Goal: Navigation & Orientation: Find specific page/section

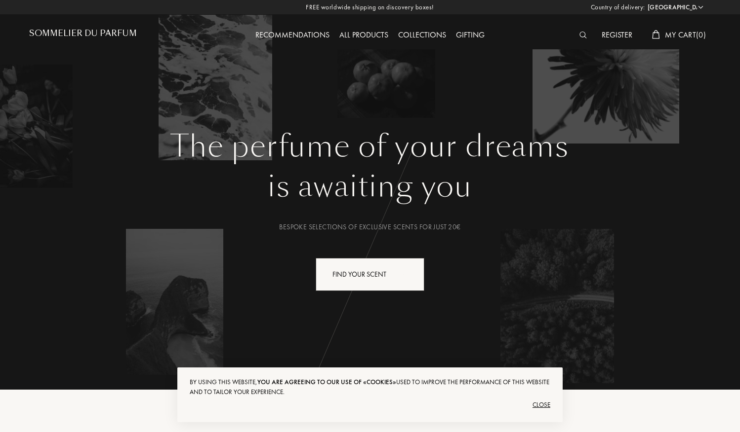
select select "FR"
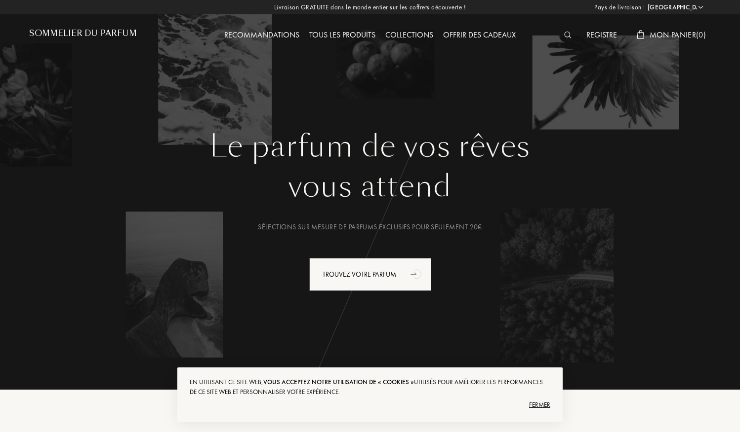
click at [358, 36] on font "Tous les produits" at bounding box center [342, 35] width 66 height 10
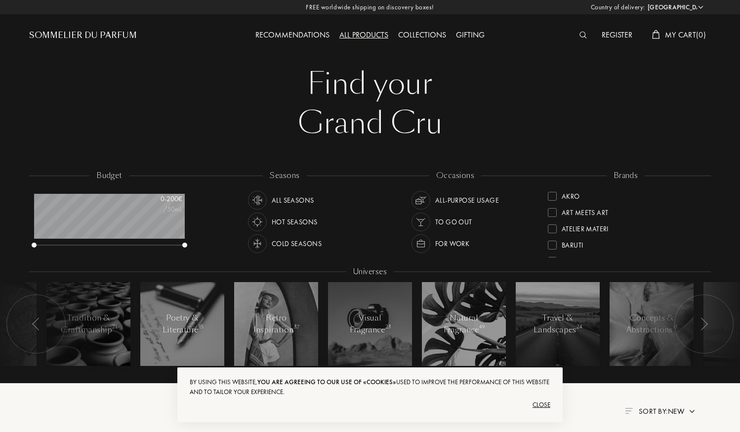
select select "FR"
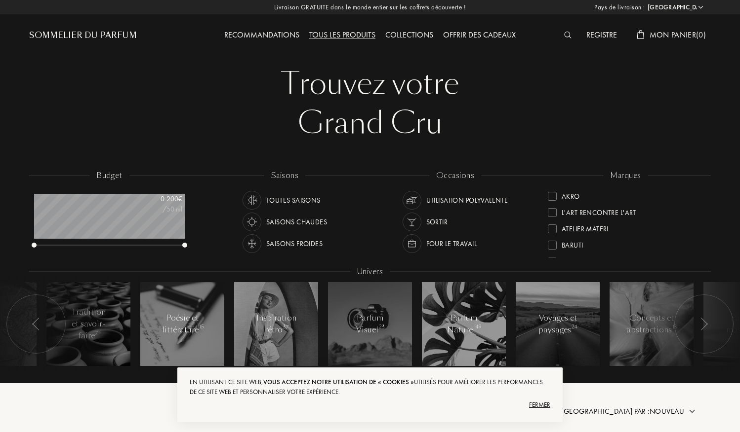
click at [564, 33] on img at bounding box center [567, 35] width 7 height 7
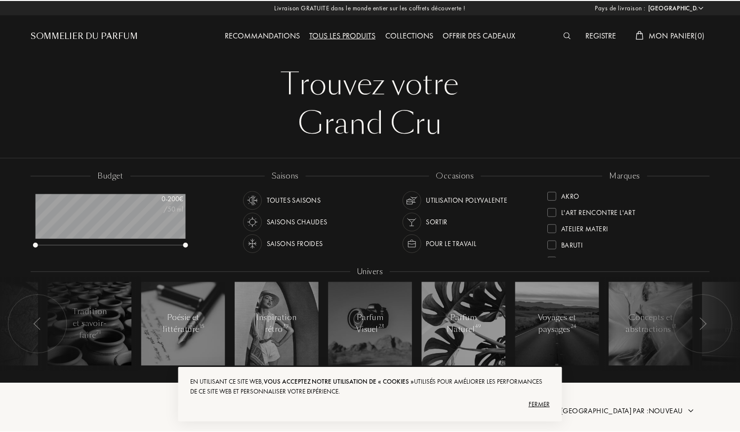
scroll to position [0, 0]
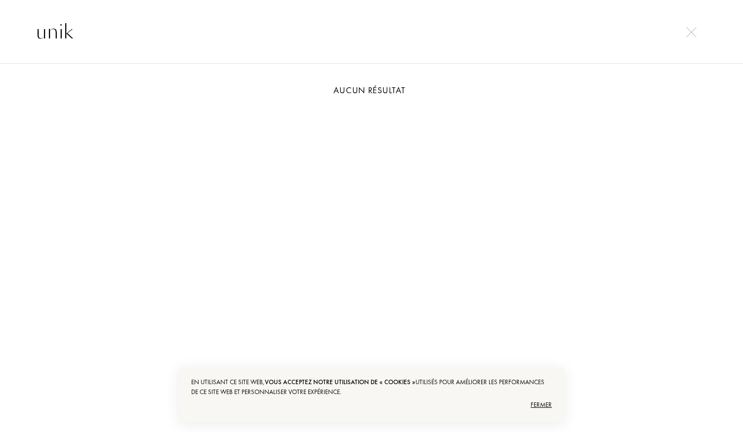
click at [699, 30] on input "unik" at bounding box center [371, 32] width 711 height 30
type input "unik"
click at [694, 31] on img at bounding box center [691, 32] width 10 height 10
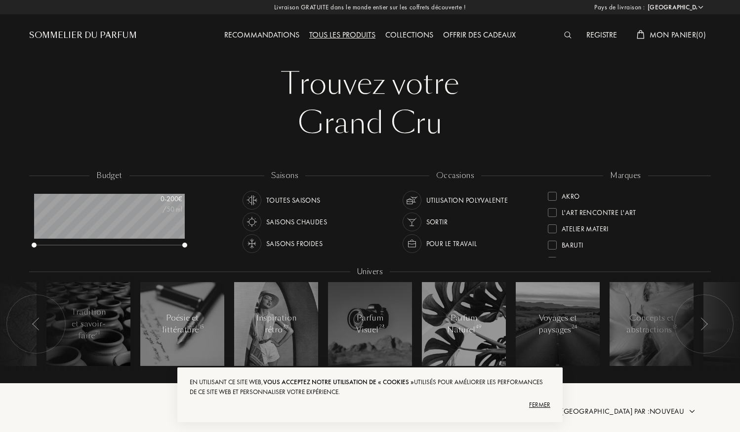
click at [533, 407] on font "Fermer" at bounding box center [539, 405] width 21 height 8
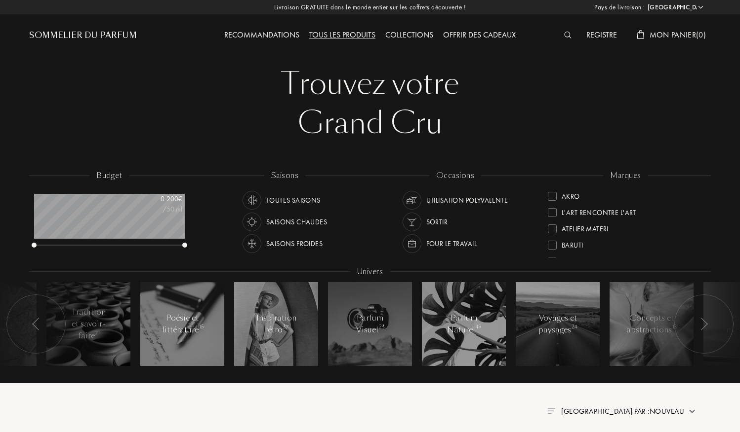
drag, startPoint x: 122, startPoint y: 31, endPoint x: 117, endPoint y: 35, distance: 6.7
click at [121, 31] on font "Sommelier du Parfum" at bounding box center [83, 35] width 108 height 11
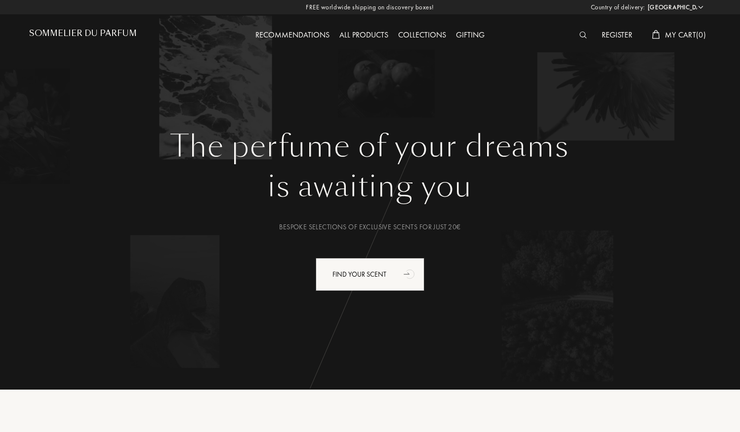
select select "FR"
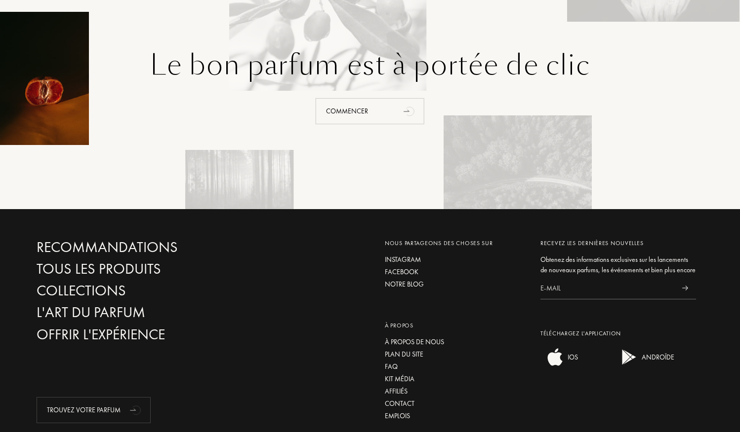
scroll to position [2351, 0]
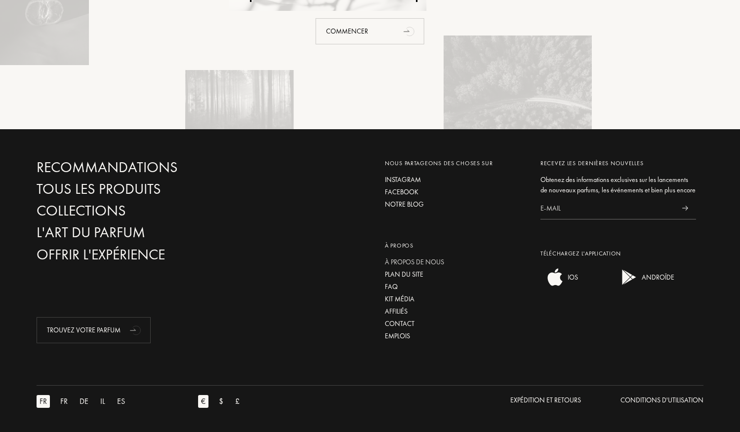
click at [429, 261] on font "À propos de nous" at bounding box center [414, 262] width 59 height 9
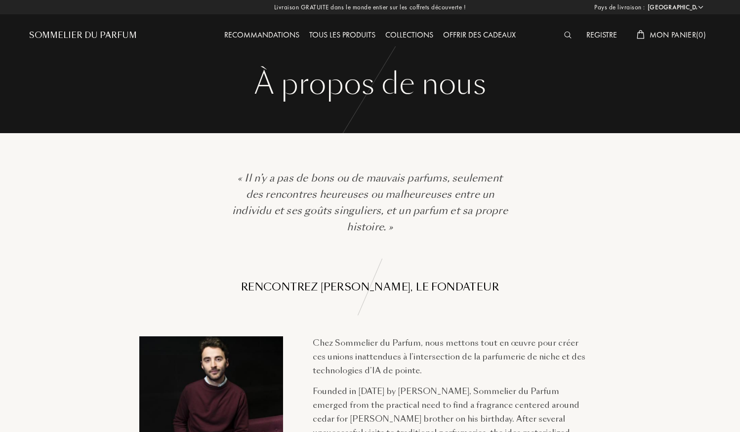
select select "FR"
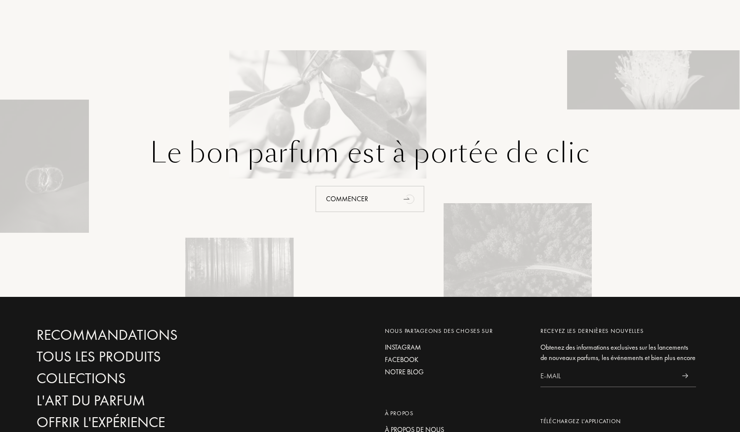
scroll to position [1333, 0]
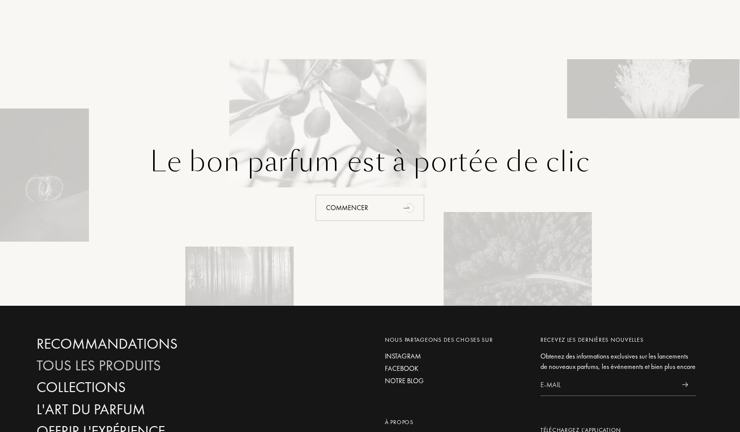
click at [106, 364] on font "Tous les produits" at bounding box center [99, 365] width 124 height 19
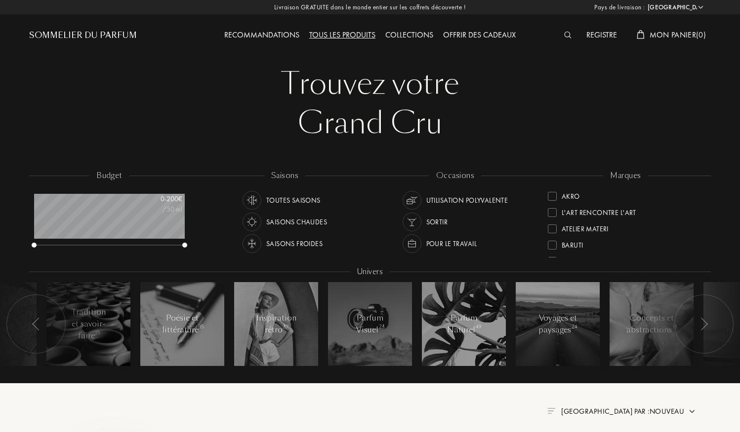
select select "FR"
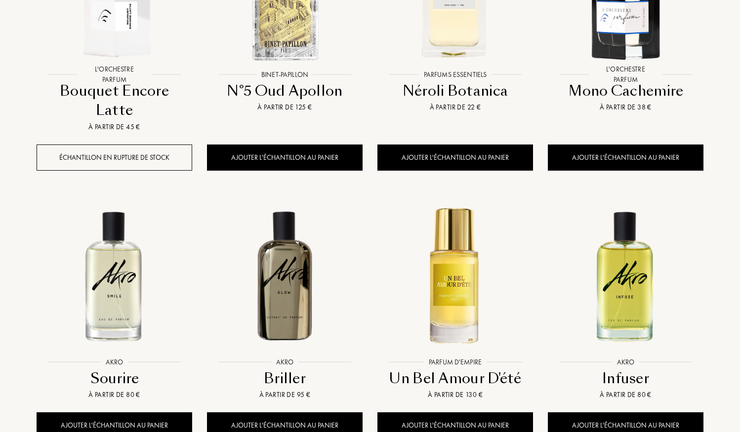
scroll to position [1086, 0]
